Goal: Task Accomplishment & Management: Manage account settings

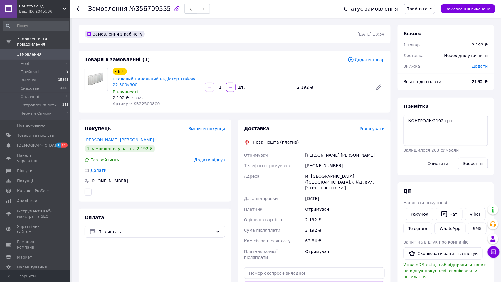
click at [321, 166] on div "[PHONE_NUMBER]" at bounding box center [345, 165] width 82 height 11
click at [321, 166] on div "+380965222487" at bounding box center [345, 165] width 82 height 11
copy div "380965222487"
click at [189, 11] on icon "button" at bounding box center [191, 9] width 4 height 4
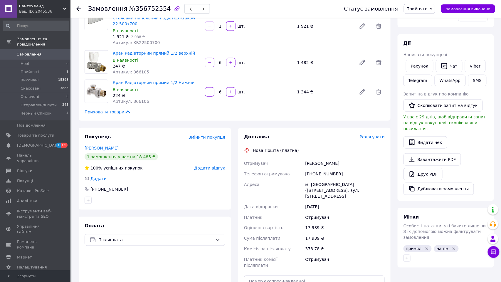
scroll to position [149, 0]
click at [319, 172] on div "+380980836088" at bounding box center [345, 173] width 82 height 11
copy div "380980836088"
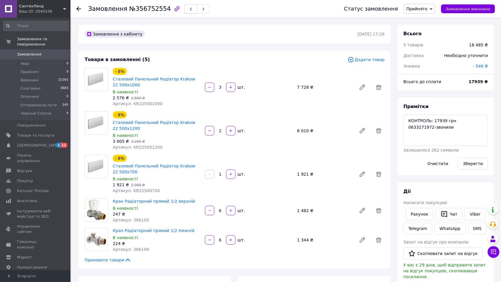
scroll to position [0, 0]
click at [190, 9] on use "button" at bounding box center [191, 9] width 2 height 3
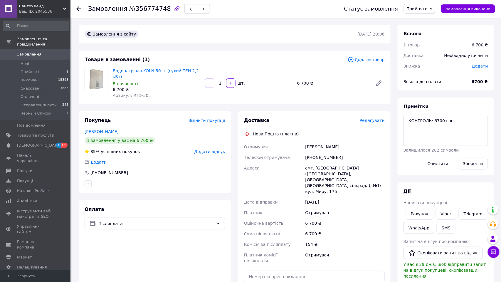
click at [317, 157] on div "+380661285297" at bounding box center [345, 157] width 82 height 11
copy div "380661285297"
click at [189, 9] on icon "button" at bounding box center [191, 9] width 4 height 4
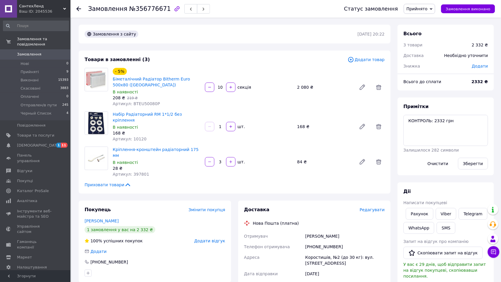
click at [318, 241] on div "+380968845601" at bounding box center [345, 246] width 82 height 11
copy div "380968845601"
click at [184, 9] on button "button" at bounding box center [190, 8] width 13 height 9
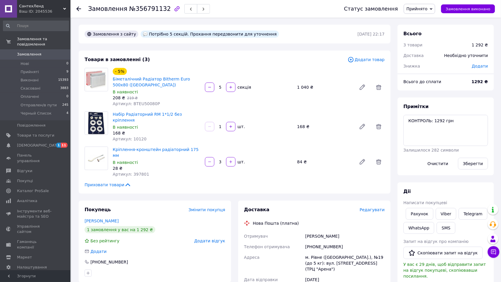
click at [315, 241] on div "+380978394359" at bounding box center [345, 246] width 82 height 11
copy div "380978394359"
click at [186, 9] on button "button" at bounding box center [190, 8] width 13 height 9
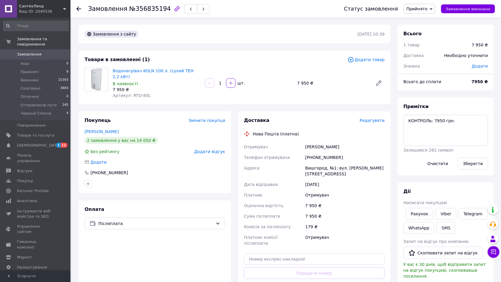
click at [318, 156] on div "+380960232434" at bounding box center [345, 157] width 82 height 11
copy div "380960232434"
click at [184, 7] on button "button" at bounding box center [190, 8] width 13 height 9
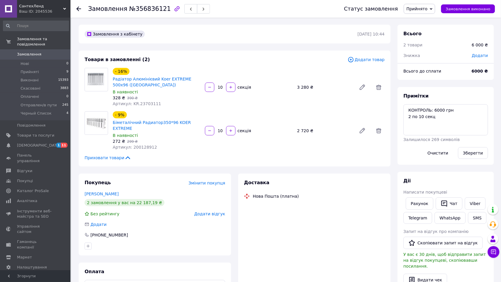
scroll to position [89, 0]
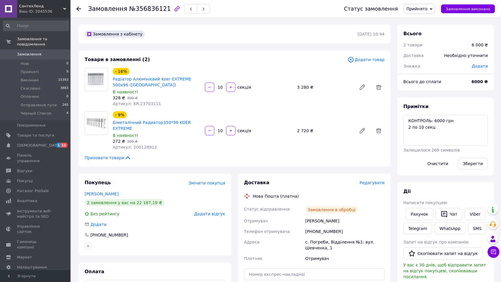
click at [317, 230] on div "+380955341746" at bounding box center [345, 231] width 82 height 11
copy div "380955341746"
click at [37, 69] on span "Прийняті" at bounding box center [30, 71] width 18 height 5
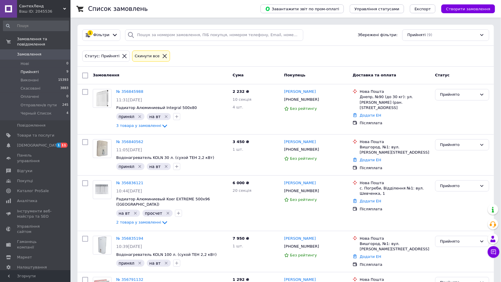
click at [413, 38] on div "Прийняті (9)" at bounding box center [445, 34] width 87 height 11
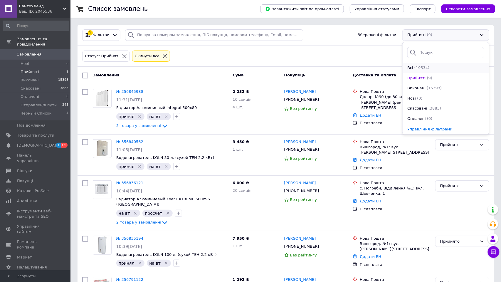
click at [415, 66] on span "(19534)" at bounding box center [421, 67] width 15 height 4
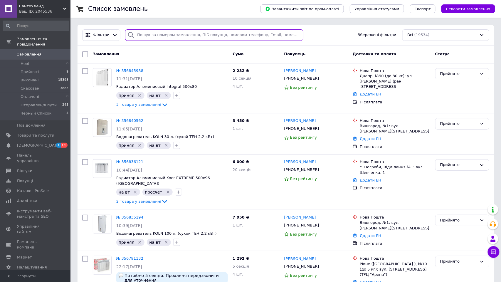
click at [190, 37] on input "search" at bounding box center [214, 34] width 178 height 11
paste input "380505131210"
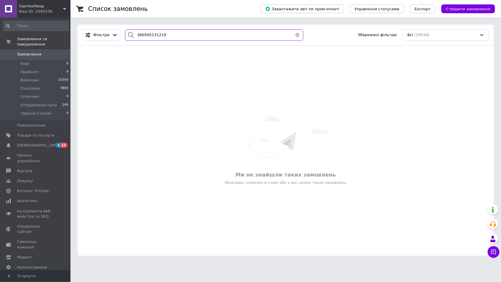
type input "380505131210"
click at [38, 12] on div "Ваш ID: 2045536" at bounding box center [44, 11] width 51 height 5
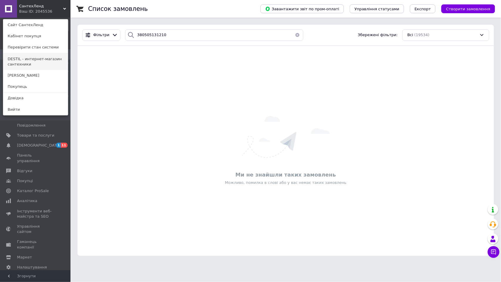
click at [30, 63] on link "DESTIL - интернет-магазин сантехники" at bounding box center [35, 61] width 65 height 16
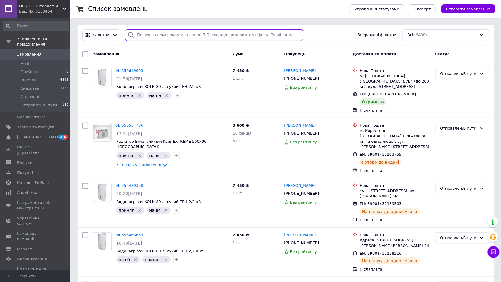
click at [211, 35] on input "search" at bounding box center [214, 34] width 178 height 11
paste input "380505131210"
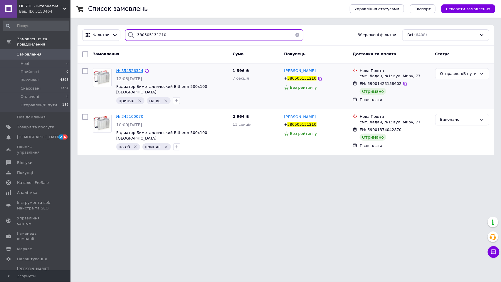
type input "380505131210"
click at [130, 71] on span "№ 354526324" at bounding box center [129, 70] width 27 height 4
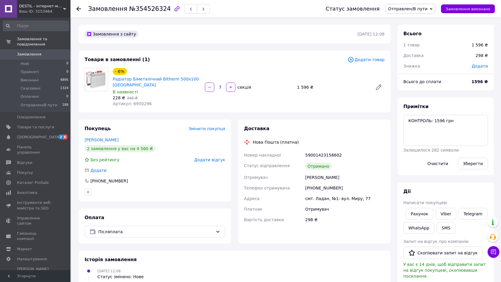
click at [232, 113] on div "Замовлення з сайту [DATE] 12:08 Товари в замовленні (1) Додати товар - 6% Радіа…" at bounding box center [234, 226] width 319 height 402
click at [448, 216] on link "Viber" at bounding box center [446, 214] width 21 height 12
click at [79, 8] on use at bounding box center [78, 8] width 5 height 5
